Goal: Transaction & Acquisition: Purchase product/service

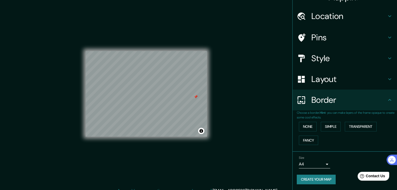
click at [348, 56] on h4 "Style" at bounding box center [348, 58] width 75 height 10
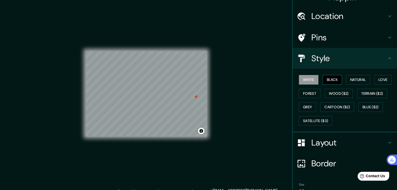
click at [328, 77] on button "Black" at bounding box center [332, 80] width 20 height 10
click at [349, 82] on button "Natural" at bounding box center [358, 80] width 24 height 10
click at [371, 79] on div "White Black Natural Love Forest Wood ($2) Terrain ($2) Grey Cartoon ($2) Blue (…" at bounding box center [347, 100] width 100 height 55
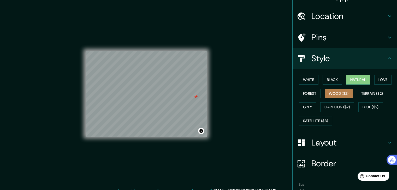
click at [344, 93] on button "Wood ($2)" at bounding box center [338, 94] width 28 height 10
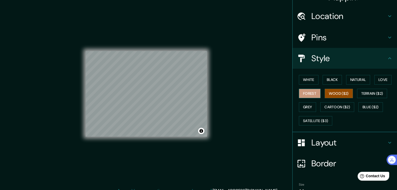
click at [314, 90] on button "Forest" at bounding box center [310, 94] width 22 height 10
click at [302, 84] on button "White" at bounding box center [309, 80] width 20 height 10
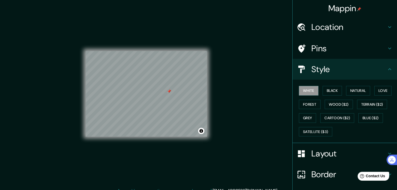
click at [345, 47] on h4 "Pins" at bounding box center [348, 48] width 75 height 10
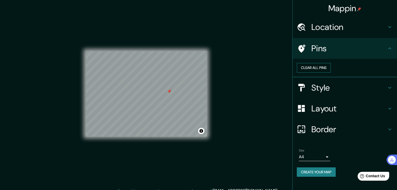
click at [330, 73] on button "Clear all pins" at bounding box center [314, 68] width 34 height 10
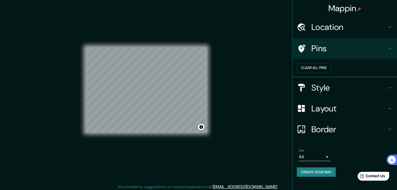
scroll to position [6, 0]
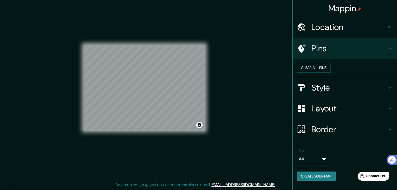
click at [310, 165] on body "Mappin Location [GEOGRAPHIC_DATA], [GEOGRAPHIC_DATA], [GEOGRAPHIC_DATA], [GEOGR…" at bounding box center [198, 89] width 397 height 190
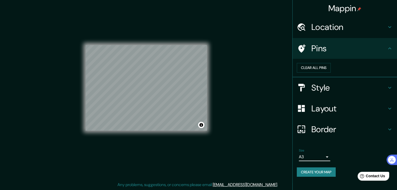
click at [323, 135] on h4 "Border" at bounding box center [348, 129] width 75 height 10
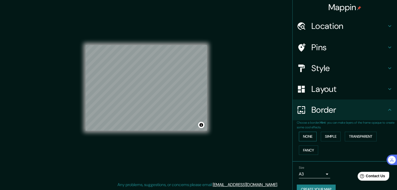
click at [307, 136] on button "None" at bounding box center [308, 137] width 18 height 10
click at [330, 87] on h4 "Layout" at bounding box center [348, 89] width 75 height 10
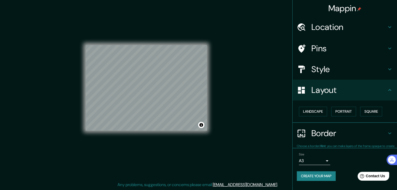
scroll to position [0, 0]
click at [318, 113] on button "Landscape" at bounding box center [313, 112] width 28 height 10
click at [342, 111] on button "Portrait" at bounding box center [343, 112] width 25 height 10
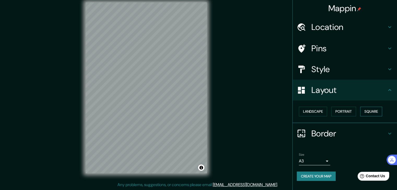
click at [362, 111] on button "Square" at bounding box center [371, 112] width 22 height 10
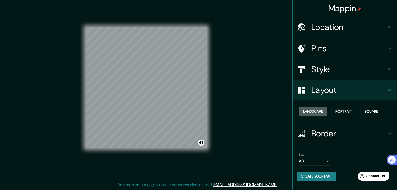
click at [320, 111] on button "Landscape" at bounding box center [313, 112] width 28 height 10
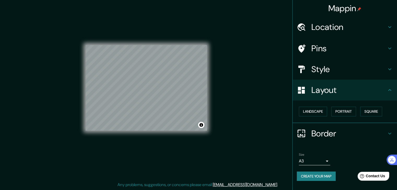
click at [329, 74] on h4 "Style" at bounding box center [348, 69] width 75 height 10
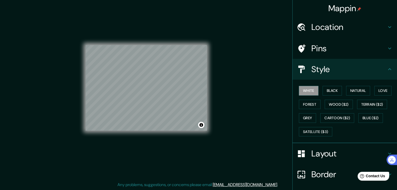
click at [329, 47] on h4 "Pins" at bounding box center [348, 48] width 75 height 10
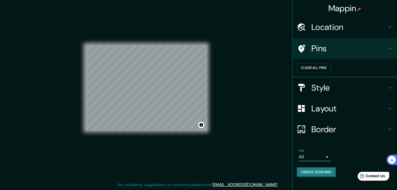
click at [342, 29] on h4 "Location" at bounding box center [348, 27] width 75 height 10
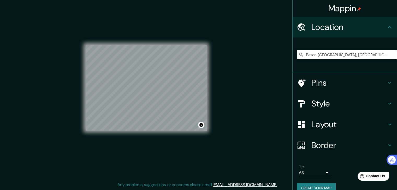
scroll to position [9, 0]
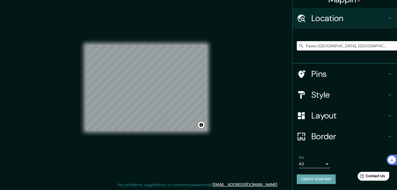
drag, startPoint x: 313, startPoint y: 182, endPoint x: 316, endPoint y: 189, distance: 7.6
click at [313, 183] on button "Create your map" at bounding box center [316, 180] width 39 height 10
click at [322, 180] on div "Create your map" at bounding box center [345, 180] width 96 height 10
click at [304, 181] on button "Create your map" at bounding box center [316, 180] width 39 height 10
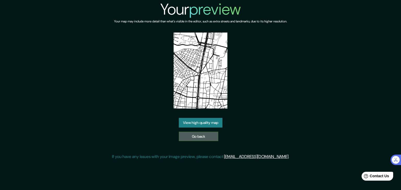
click at [200, 132] on link "Go back" at bounding box center [198, 137] width 39 height 10
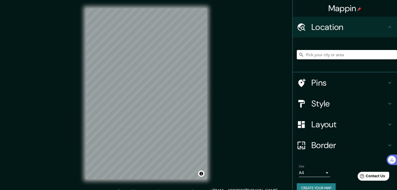
drag, startPoint x: 350, startPoint y: 49, endPoint x: 349, endPoint y: 52, distance: 2.9
click at [350, 50] on div at bounding box center [347, 55] width 100 height 26
click at [349, 53] on input "Pick your city or area" at bounding box center [347, 54] width 100 height 9
type input "Paseo [GEOGRAPHIC_DATA], [GEOGRAPHIC_DATA], [GEOGRAPHIC_DATA], [GEOGRAPHIC_DATA]"
click at [336, 124] on h4 "Layout" at bounding box center [348, 124] width 75 height 10
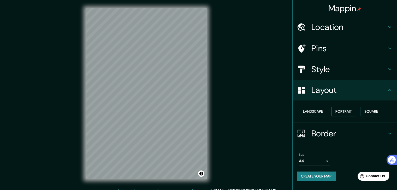
click at [347, 114] on button "Portrait" at bounding box center [343, 112] width 25 height 10
click at [318, 112] on button "Landscape" at bounding box center [313, 112] width 28 height 10
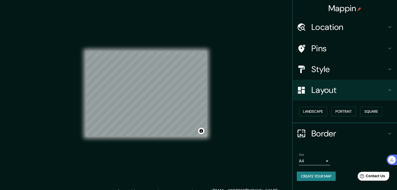
scroll to position [6, 0]
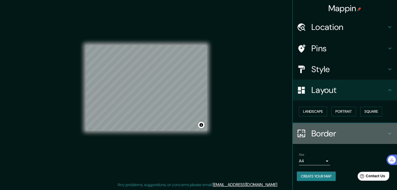
click at [326, 135] on h4 "Border" at bounding box center [348, 134] width 75 height 10
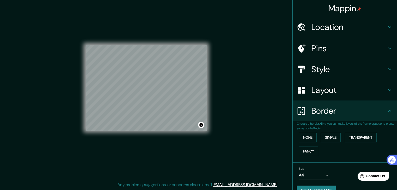
click at [305, 133] on div "None Simple Transparent Fancy" at bounding box center [347, 144] width 100 height 27
click at [308, 137] on button "None" at bounding box center [308, 138] width 18 height 10
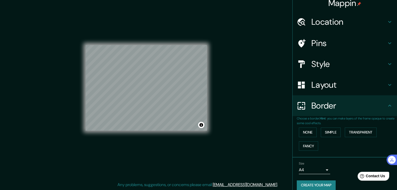
scroll to position [11, 0]
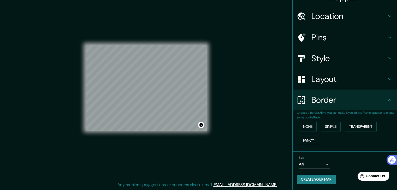
click at [316, 164] on body "Mappin Location Paseo De La Castellana, 28046 Madrid, Madrid, España Paseo De L…" at bounding box center [198, 89] width 397 height 190
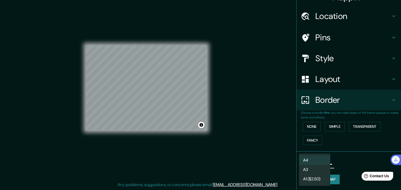
click at [311, 170] on li "A3" at bounding box center [314, 169] width 31 height 9
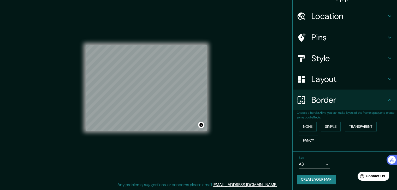
click at [315, 177] on li "A1 ($2.50)" at bounding box center [314, 174] width 23 height 5
click at [316, 164] on body "Mappin Location Paseo De La Castellana, 28046 Madrid, Madrid, España Paseo De L…" at bounding box center [198, 89] width 397 height 190
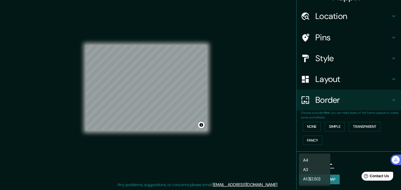
click at [310, 170] on li "A3" at bounding box center [314, 169] width 31 height 9
type input "a4"
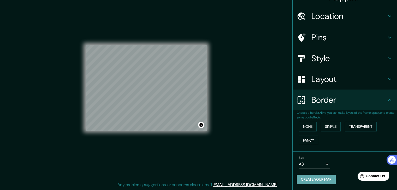
click at [312, 176] on button "Create your map" at bounding box center [316, 180] width 39 height 10
drag, startPoint x: 314, startPoint y: 177, endPoint x: 338, endPoint y: 169, distance: 25.3
click at [338, 168] on div "Size A3 a4" at bounding box center [345, 162] width 96 height 17
drag, startPoint x: 321, startPoint y: 180, endPoint x: 339, endPoint y: 176, distance: 19.4
click at [342, 175] on div "Create your map" at bounding box center [345, 180] width 96 height 10
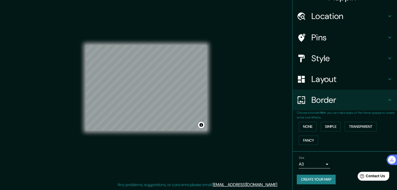
click at [326, 181] on button "Create your map" at bounding box center [316, 180] width 39 height 10
click at [326, 181] on div "Create your map" at bounding box center [345, 180] width 96 height 10
drag, startPoint x: 321, startPoint y: 180, endPoint x: 258, endPoint y: 39, distance: 153.7
click at [258, 40] on div "Mappin Location Paseo De La Castellana, 28046 Madrid, Madrid, España Paseo De L…" at bounding box center [198, 92] width 397 height 196
click at [305, 178] on div "Create your map" at bounding box center [345, 180] width 96 height 10
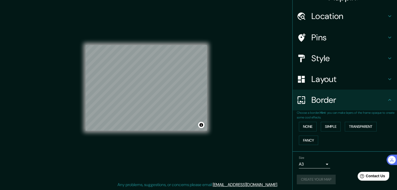
click at [305, 178] on div "Create your map" at bounding box center [345, 180] width 96 height 10
click at [306, 178] on div "Create your map" at bounding box center [345, 180] width 96 height 10
drag, startPoint x: 312, startPoint y: 180, endPoint x: 327, endPoint y: 176, distance: 15.8
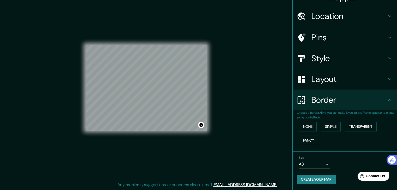
click at [326, 171] on div "Size A3 a4 Create your map" at bounding box center [345, 171] width 96 height 35
drag, startPoint x: 329, startPoint y: 179, endPoint x: 332, endPoint y: 179, distance: 2.9
click at [330, 179] on button "Create your map" at bounding box center [316, 180] width 39 height 10
click at [325, 178] on div "Create your map" at bounding box center [345, 180] width 96 height 10
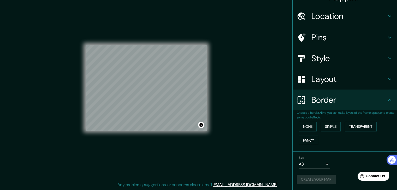
click at [325, 178] on div "Create your map" at bounding box center [345, 180] width 96 height 10
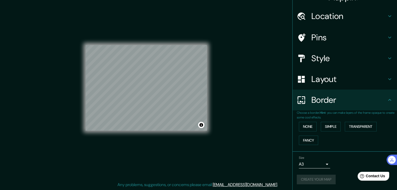
click at [325, 178] on div "Create your map" at bounding box center [345, 180] width 96 height 10
click at [324, 178] on div "Create your map" at bounding box center [345, 180] width 96 height 10
click at [329, 175] on button "Create your map" at bounding box center [316, 180] width 39 height 10
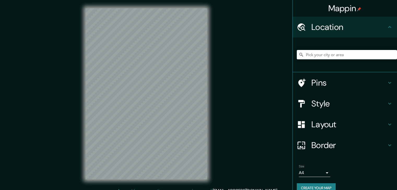
drag, startPoint x: 326, startPoint y: 47, endPoint x: 325, endPoint y: 58, distance: 10.5
click at [326, 48] on div at bounding box center [347, 55] width 100 height 26
click at [325, 58] on input "Pick your city or area" at bounding box center [347, 54] width 100 height 9
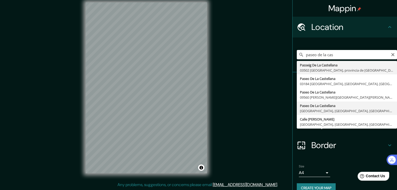
type input "Paseo [GEOGRAPHIC_DATA], [GEOGRAPHIC_DATA], [GEOGRAPHIC_DATA], [GEOGRAPHIC_DATA]"
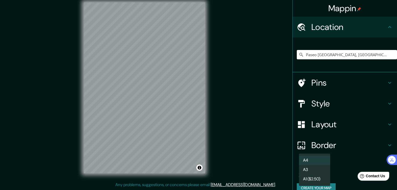
click at [326, 172] on body "Mappin Location Paseo De La Castellana, 28046 Madrid, Madrid, España Pins Style…" at bounding box center [198, 89] width 397 height 190
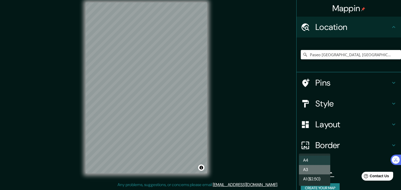
click at [323, 172] on li "A3" at bounding box center [314, 169] width 31 height 9
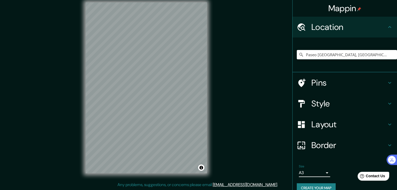
drag, startPoint x: 346, startPoint y: 114, endPoint x: 345, endPoint y: 117, distance: 3.6
click at [346, 114] on ul "Location Paseo De La Castellana, 28046 Madrid, Madrid, España Pins Style Layout…" at bounding box center [344, 108] width 104 height 183
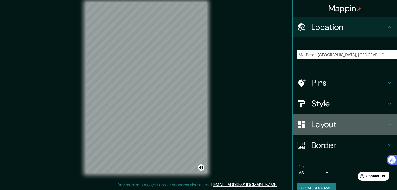
click at [344, 119] on div "Layout" at bounding box center [344, 124] width 104 height 21
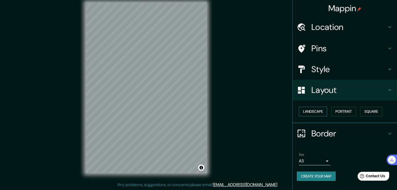
click at [323, 111] on button "Landscape" at bounding box center [313, 112] width 28 height 10
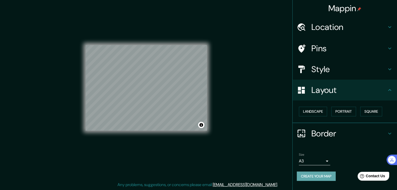
drag, startPoint x: 317, startPoint y: 173, endPoint x: 306, endPoint y: 176, distance: 11.0
click at [307, 175] on button "Create your map" at bounding box center [316, 177] width 39 height 10
click at [306, 176] on div "Create your map" at bounding box center [345, 177] width 96 height 10
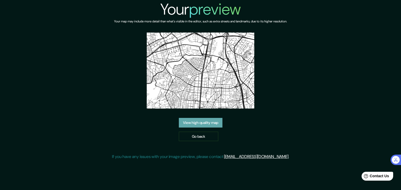
click at [194, 122] on link "View high quality map" at bounding box center [201, 123] width 44 height 10
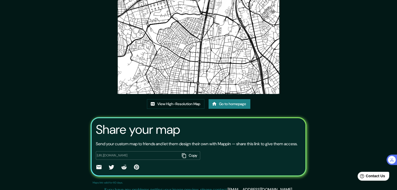
scroll to position [52, 0]
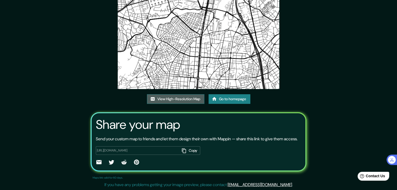
click at [186, 96] on link "View High-Resolution Map" at bounding box center [175, 99] width 57 height 10
click at [170, 95] on link "View High-Resolution Map" at bounding box center [175, 99] width 57 height 10
